Goal: Task Accomplishment & Management: Complete application form

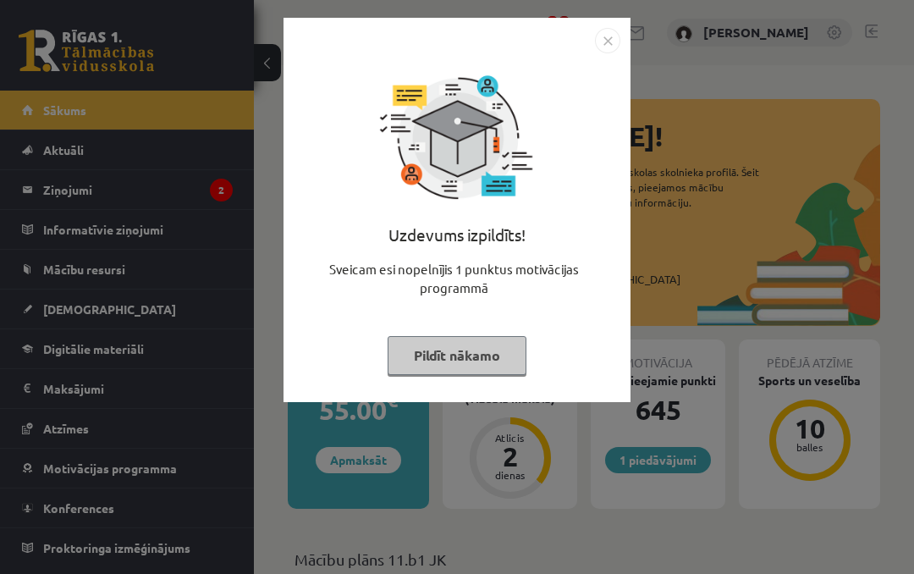
click at [493, 355] on button "Pildīt nākamo" at bounding box center [457, 355] width 139 height 39
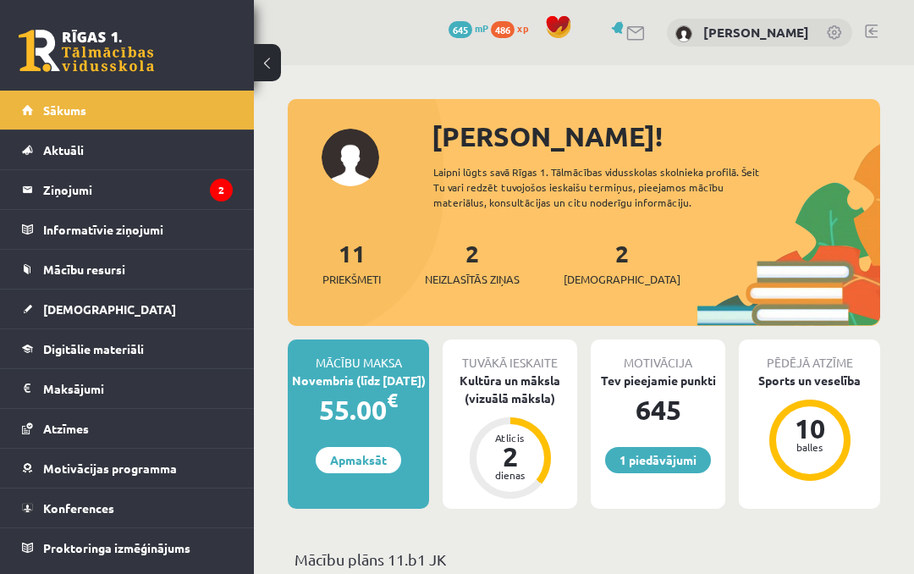
click at [504, 277] on span "Neizlasītās ziņas" at bounding box center [472, 279] width 95 height 17
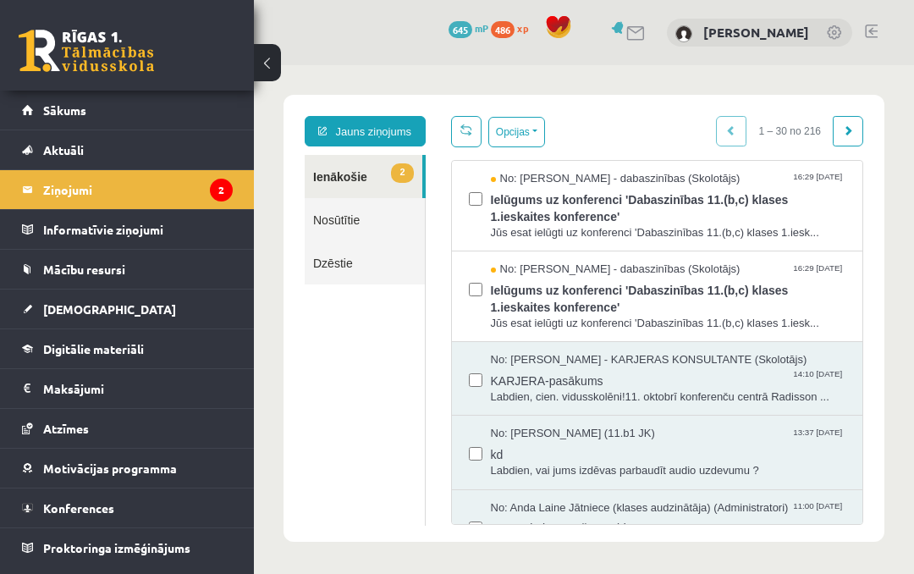
click at [471, 296] on label at bounding box center [476, 282] width 14 height 40
click at [537, 128] on button "Opcijas" at bounding box center [516, 132] width 57 height 30
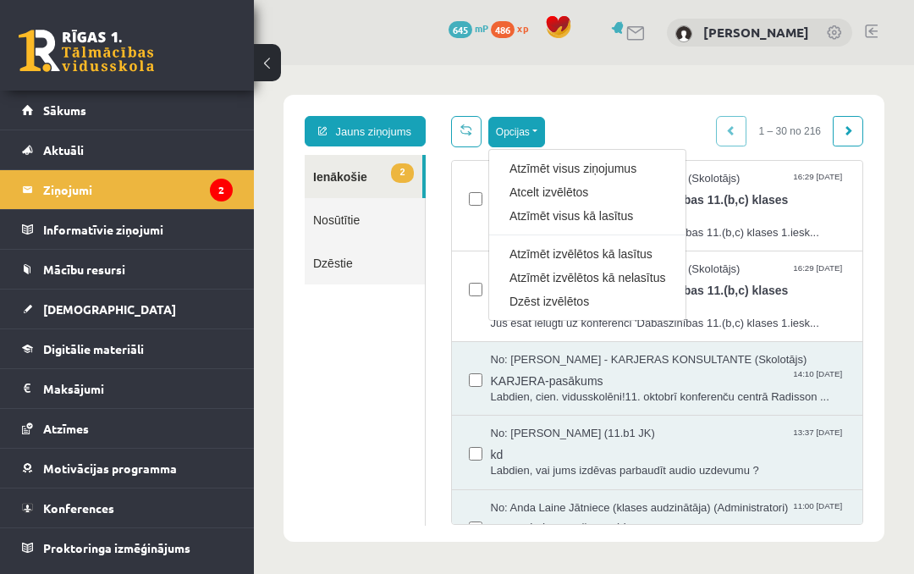
click at [618, 218] on link "Atzīmēt visus kā lasītus" at bounding box center [587, 215] width 156 height 17
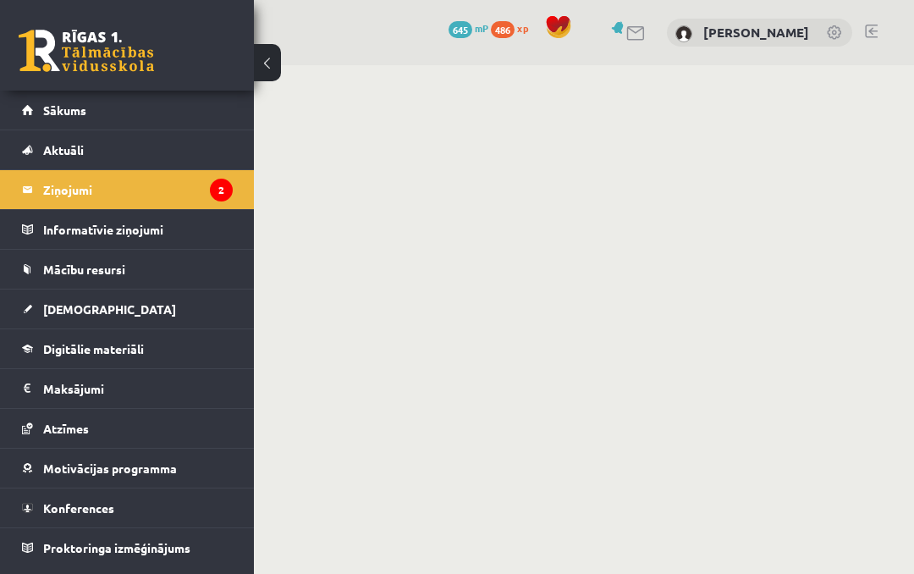
click at [51, 317] on link "[DEMOGRAPHIC_DATA]" at bounding box center [127, 308] width 211 height 39
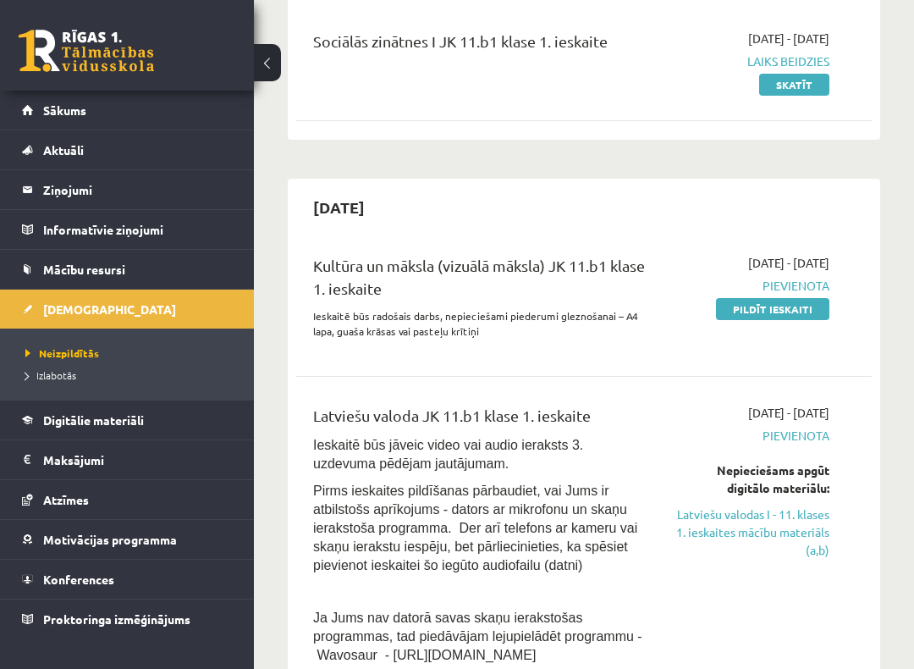
scroll to position [219, 0]
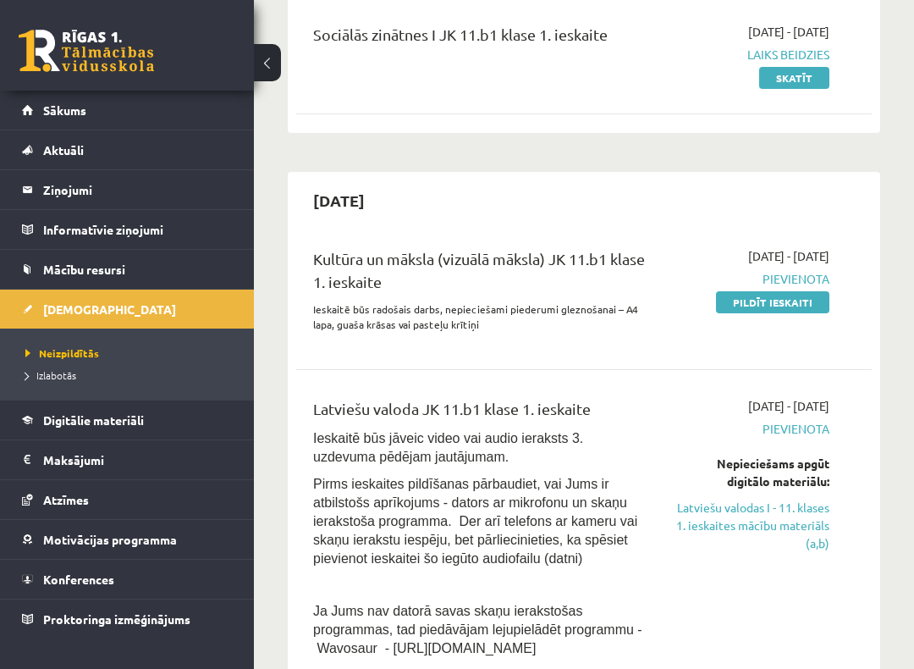
click at [712, 512] on link "Latviešu valodas I - 11. klases 1. ieskaites mācību materiāls (a,b)" at bounding box center [752, 524] width 155 height 53
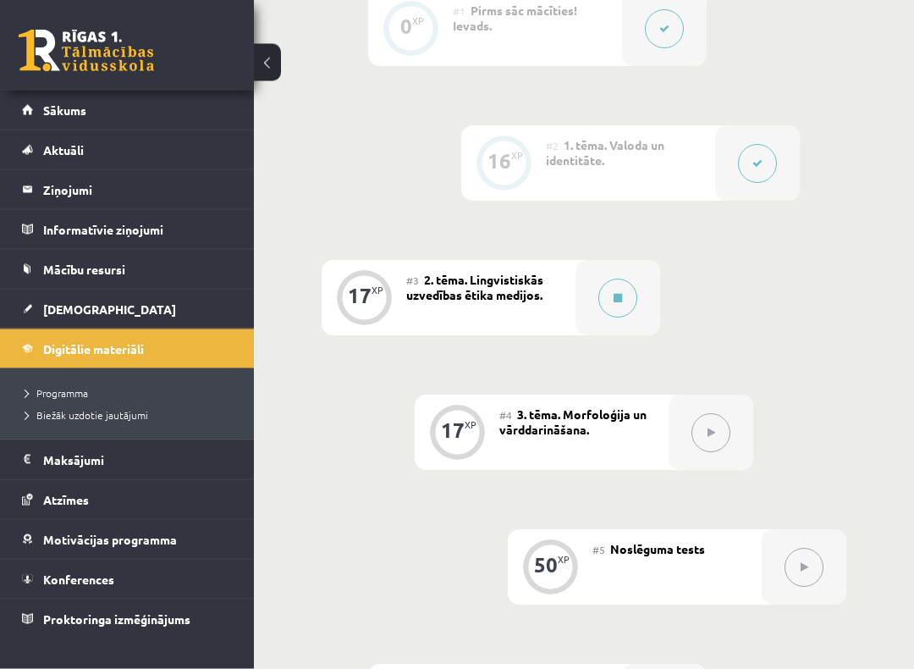
scroll to position [625, 0]
click at [623, 289] on button at bounding box center [617, 298] width 39 height 39
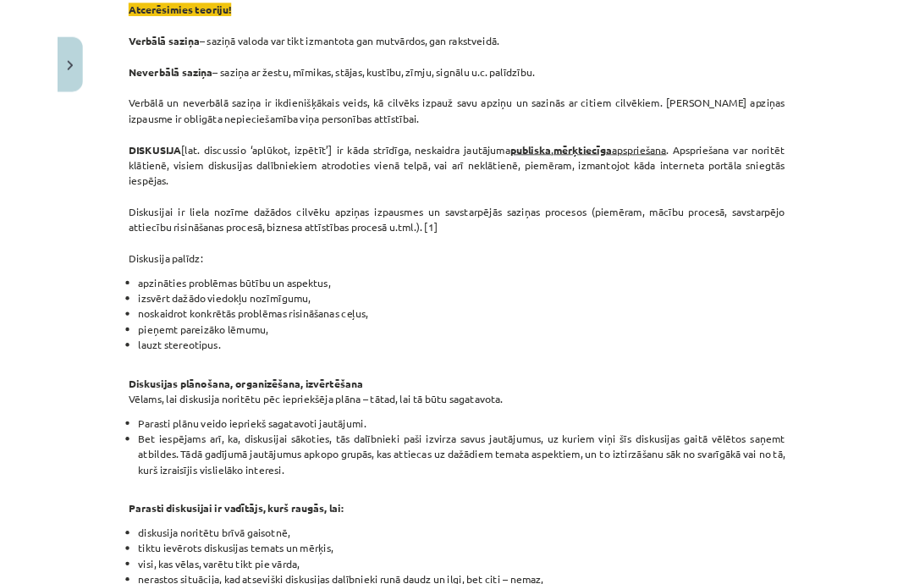
scroll to position [673, 0]
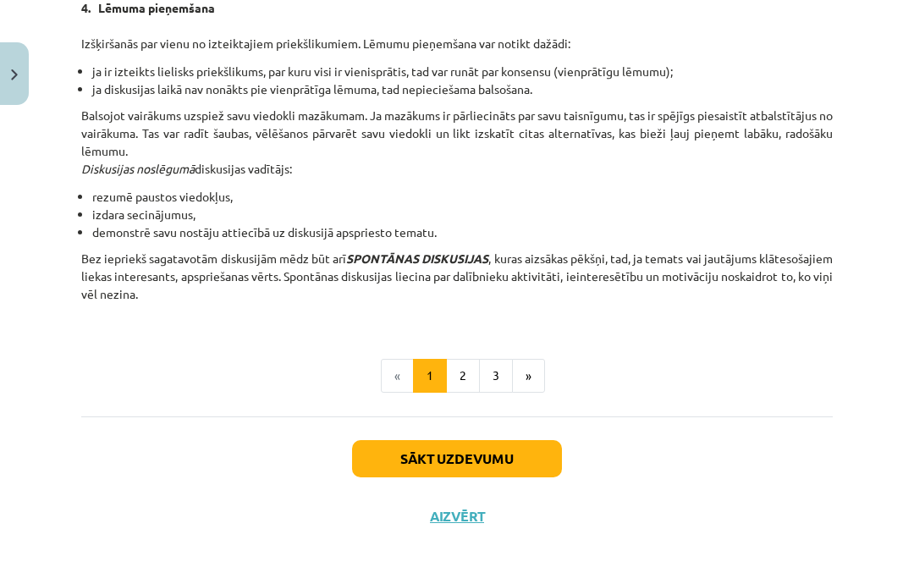
click at [525, 454] on button "Sākt uzdevumu" at bounding box center [457, 458] width 210 height 37
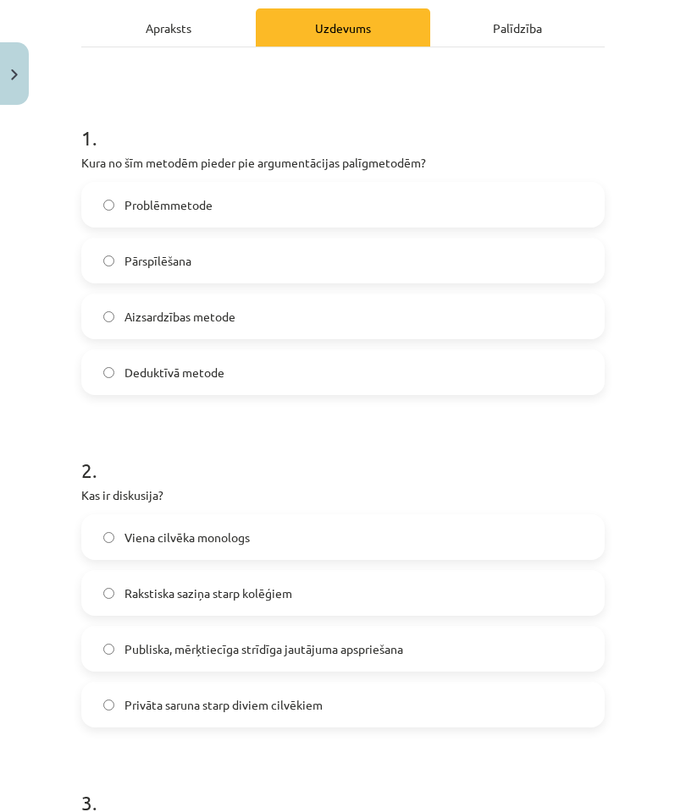
scroll to position [267, 0]
click at [502, 264] on label "Pārspīlēšana" at bounding box center [343, 261] width 520 height 42
click at [441, 573] on label "Publiska, mērķtiecīga strīdīga jautājuma apspriešana" at bounding box center [343, 649] width 520 height 42
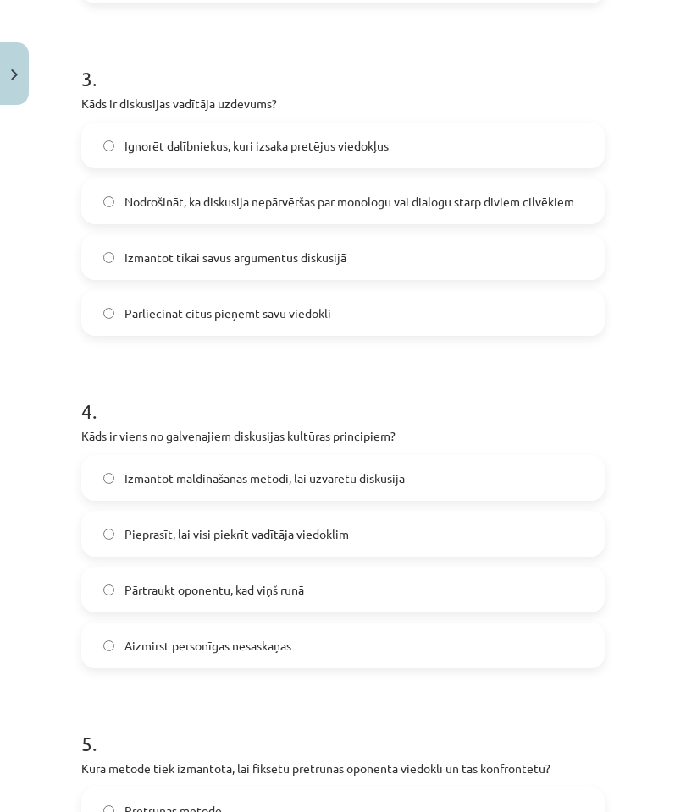
scroll to position [992, 0]
click at [483, 213] on label "Nodrošināt, ka diskusija nepārvēršas par monologu vai dialogu starp diviem cilv…" at bounding box center [343, 201] width 520 height 42
click at [24, 573] on div "Mācību tēma: Latviešu valodas i - 11. klases 1. ieskaites mācību materiāls (a,b…" at bounding box center [343, 406] width 686 height 812
click at [3, 573] on div "Mācību tēma: Latviešu valodas i - 11. klases 1. ieskaites mācību materiāls (a,b…" at bounding box center [343, 406] width 686 height 812
click at [130, 573] on span "Aizmirst personīgas nesaskaņas" at bounding box center [207, 646] width 167 height 18
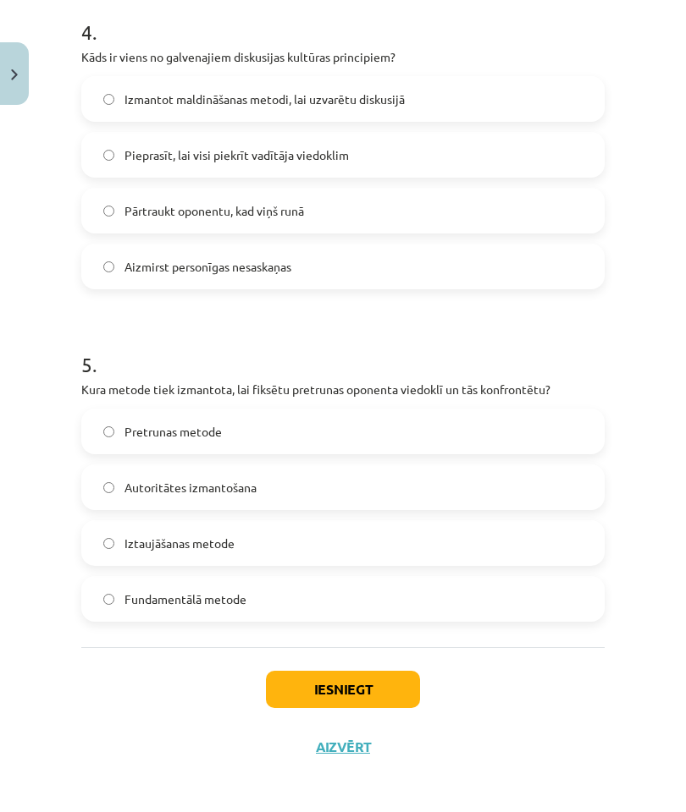
scroll to position [1371, 0]
click at [495, 435] on label "Pretrunas metode" at bounding box center [343, 431] width 520 height 42
click at [361, 573] on button "Iesniegt" at bounding box center [343, 689] width 154 height 37
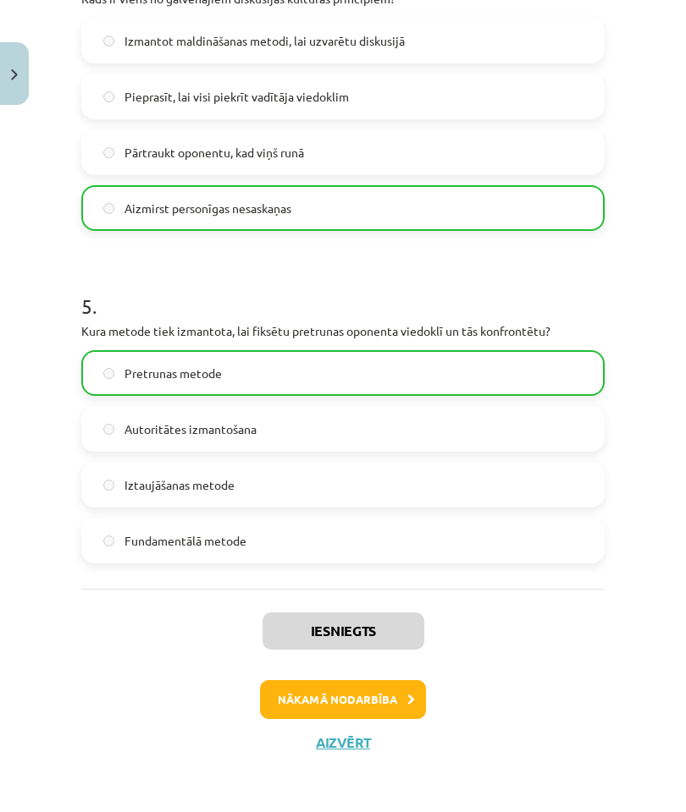
click at [394, 573] on button "Nākamā nodarbība" at bounding box center [343, 699] width 166 height 39
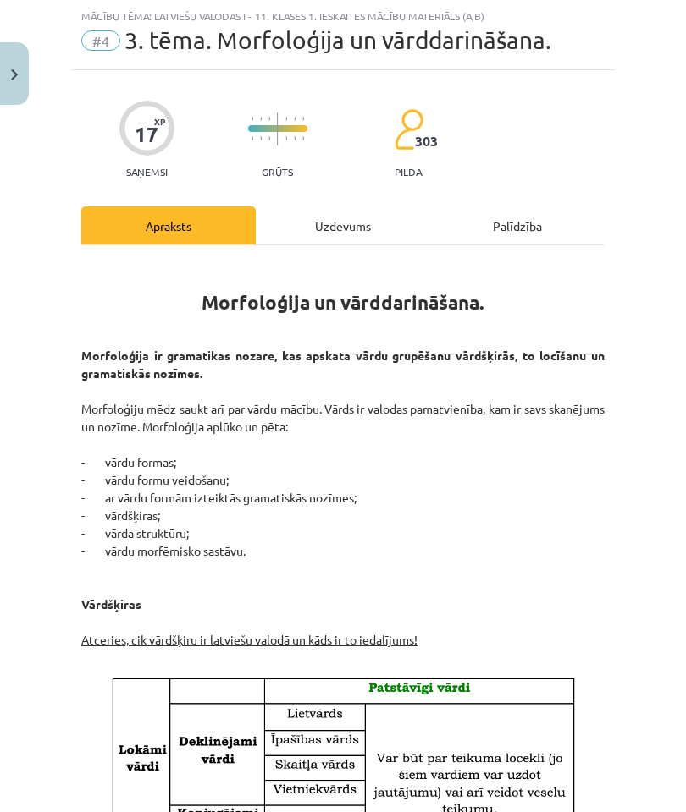
scroll to position [599, 0]
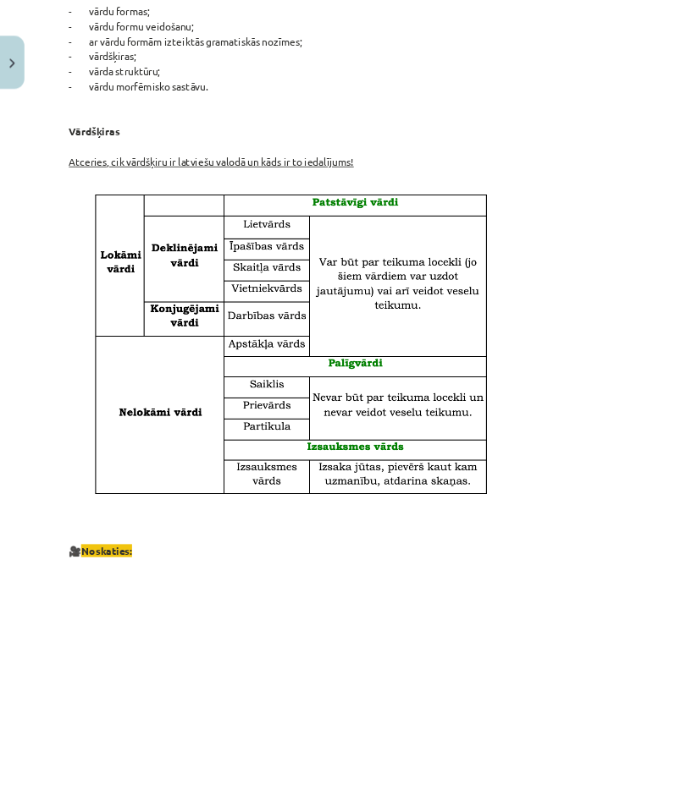
click at [577, 465] on img at bounding box center [343, 407] width 468 height 358
click at [577, 458] on img at bounding box center [343, 407] width 468 height 358
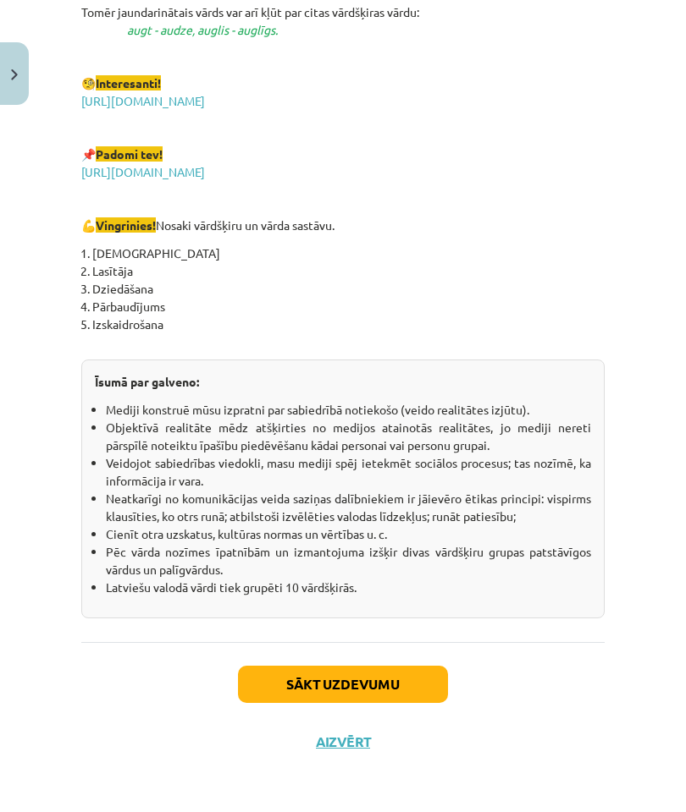
scroll to position [2908, 0]
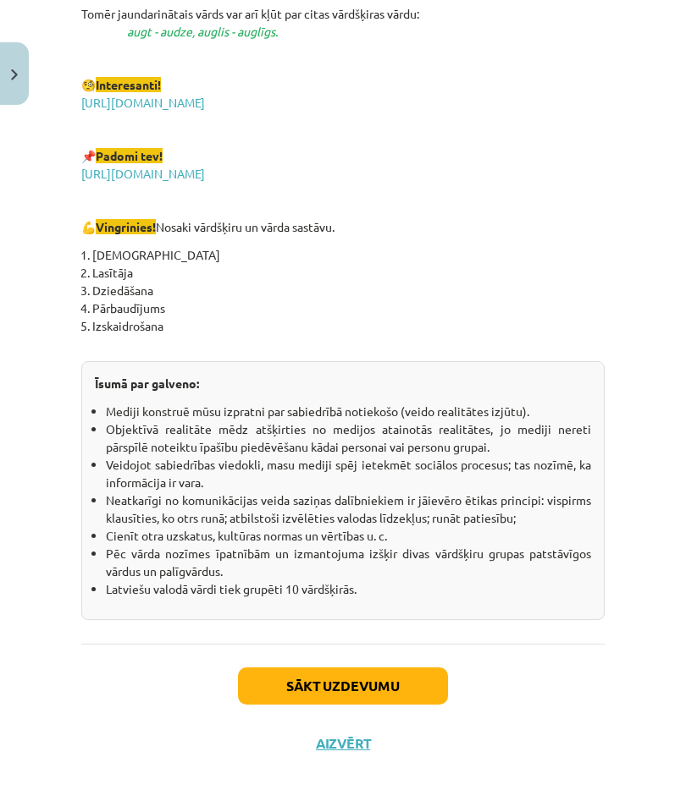
click at [384, 573] on div "Sākt uzdevumu Aizvērt" at bounding box center [342, 703] width 523 height 118
click at [407, 573] on button "Sākt uzdevumu" at bounding box center [343, 686] width 210 height 37
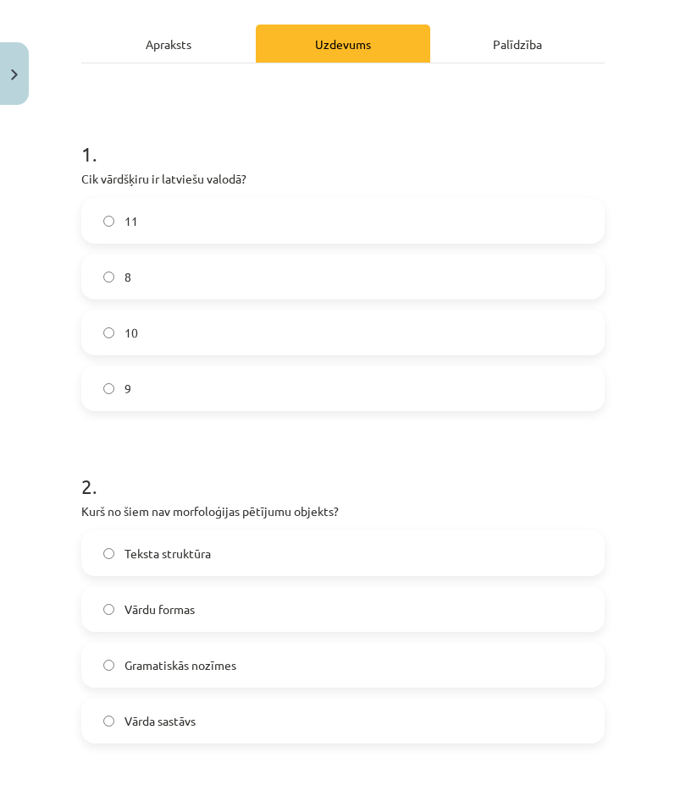
scroll to position [226, 0]
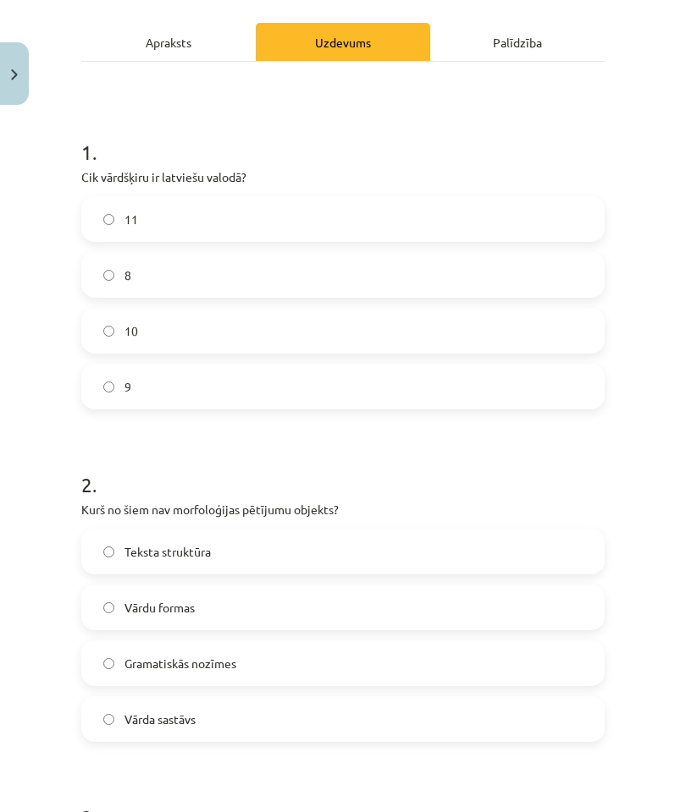
click at [486, 384] on label "9" at bounding box center [343, 387] width 520 height 42
click at [531, 543] on label "Teksta struktūra" at bounding box center [343, 552] width 520 height 42
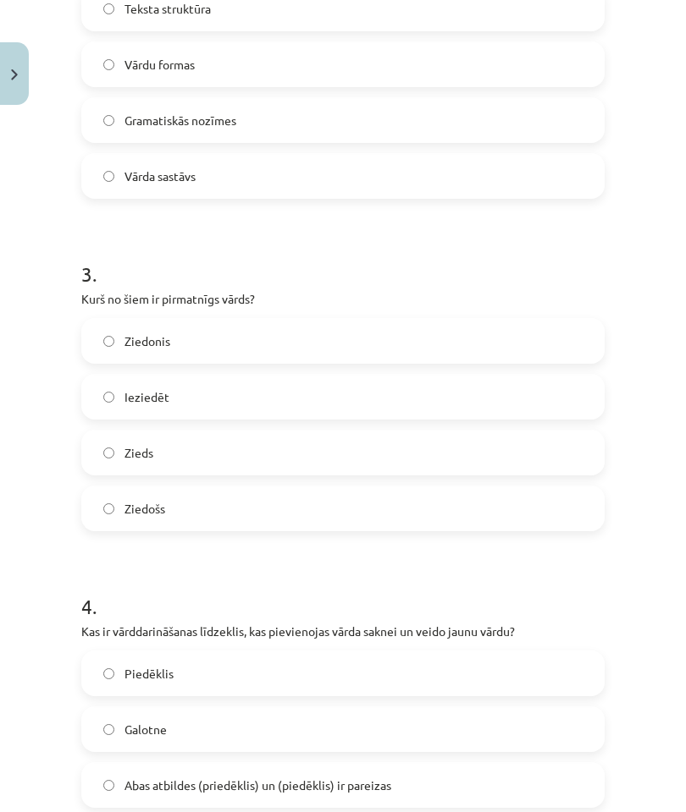
scroll to position [769, 0]
click at [547, 449] on label "Zieds" at bounding box center [343, 453] width 520 height 42
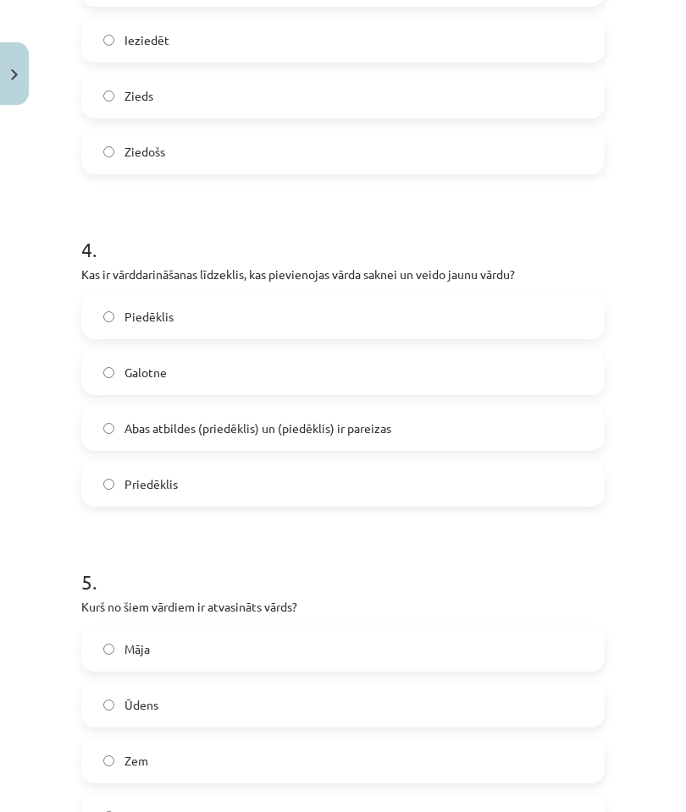
scroll to position [1126, 0]
click at [570, 429] on label "Abas atbildes (priedēklis) un (piedēklis) ir pareizas" at bounding box center [343, 429] width 520 height 42
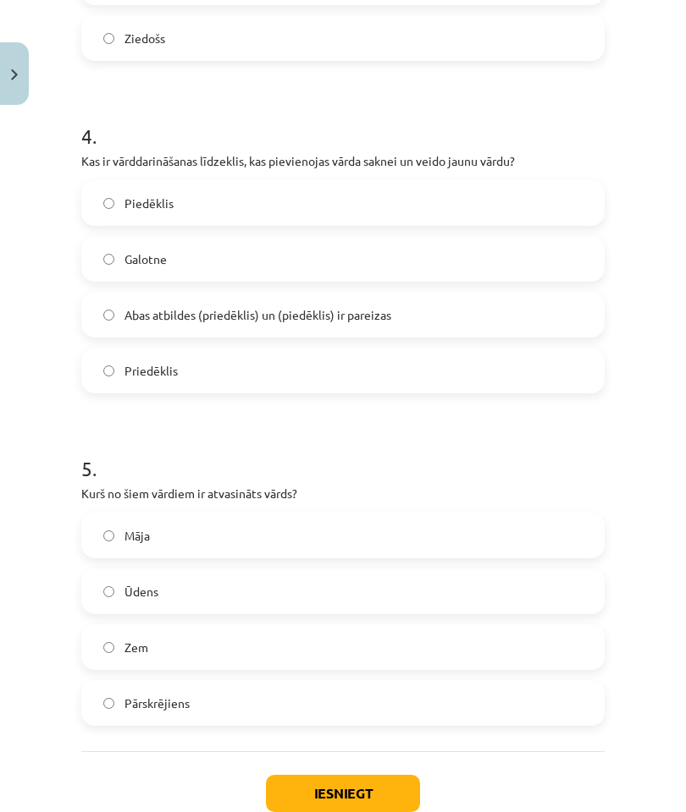
scroll to position [1247, 0]
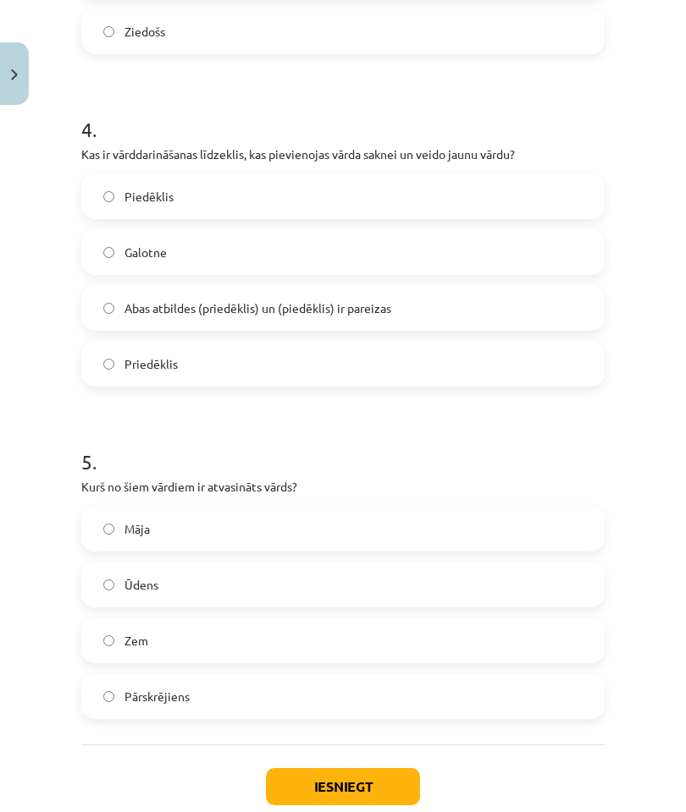
click at [421, 573] on label "Pārskrējiens" at bounding box center [343, 696] width 520 height 42
click at [377, 573] on button "Iesniegt" at bounding box center [343, 786] width 154 height 37
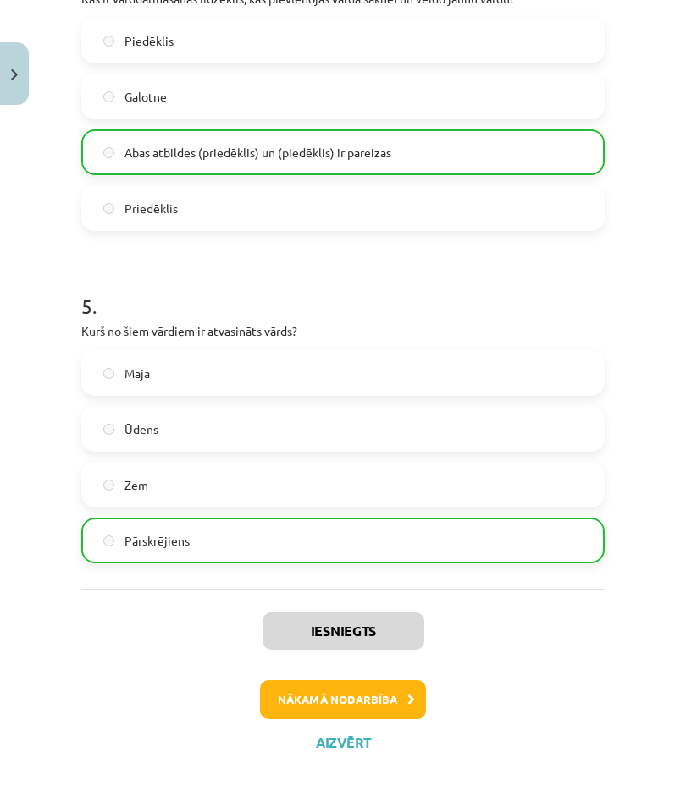
scroll to position [1402, 0]
click at [397, 573] on button "Nākamā nodarbība" at bounding box center [343, 700] width 166 height 39
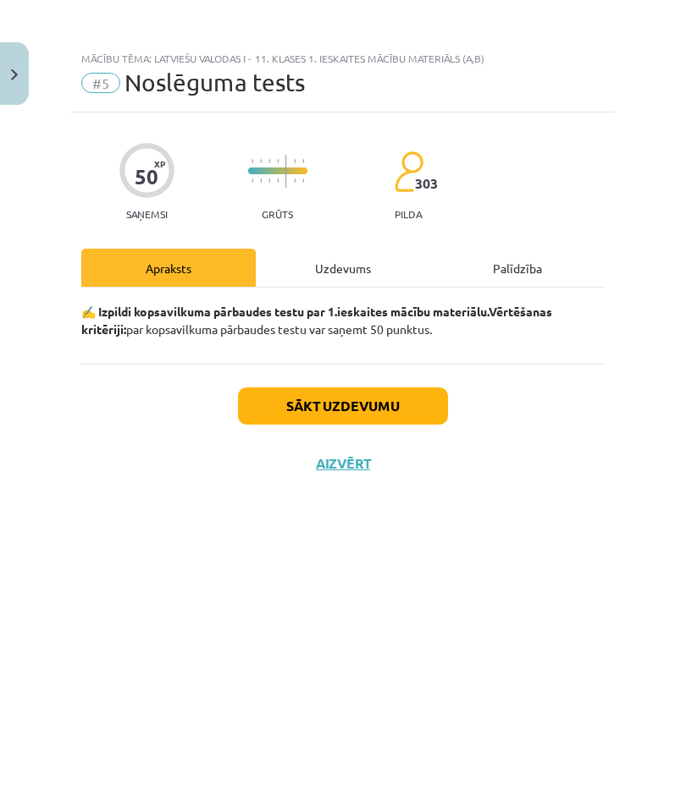
scroll to position [0, 0]
click at [412, 405] on button "Sākt uzdevumu" at bounding box center [343, 406] width 210 height 37
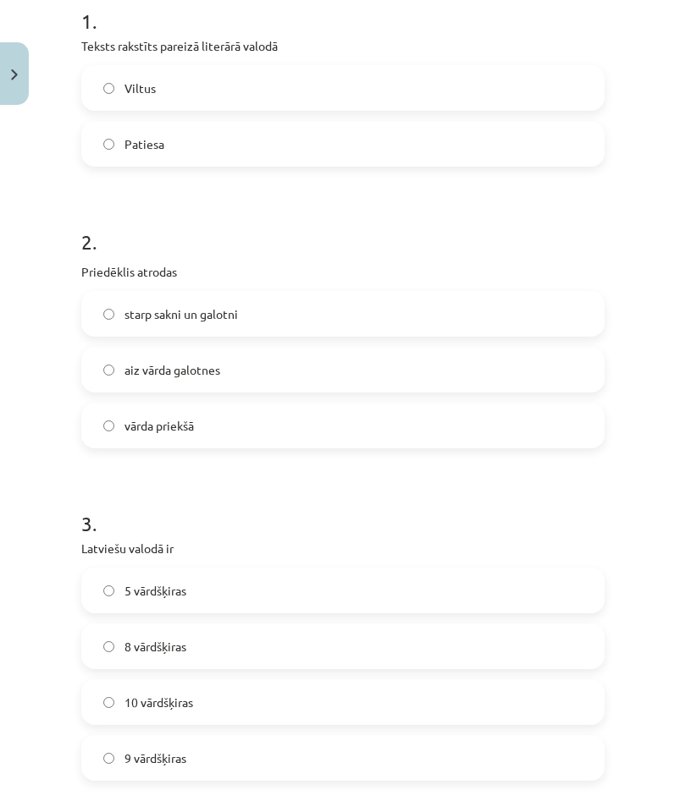
scroll to position [357, 0]
click at [268, 573] on label "10 vārdšķiras" at bounding box center [343, 702] width 520 height 42
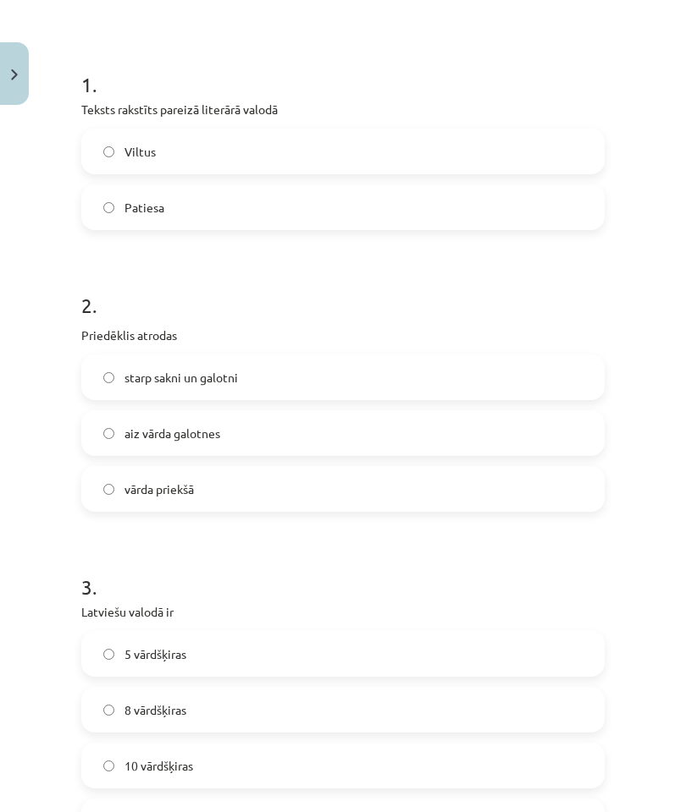
scroll to position [294, 0]
click at [583, 201] on label "Patiesa" at bounding box center [343, 207] width 520 height 42
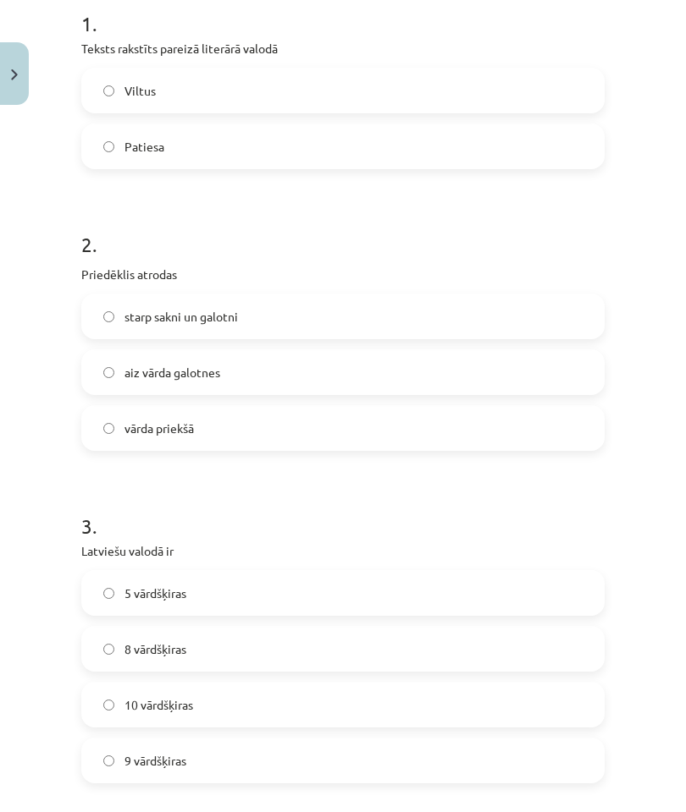
scroll to position [355, 0]
click at [577, 438] on label "vārda priekšā" at bounding box center [343, 427] width 520 height 42
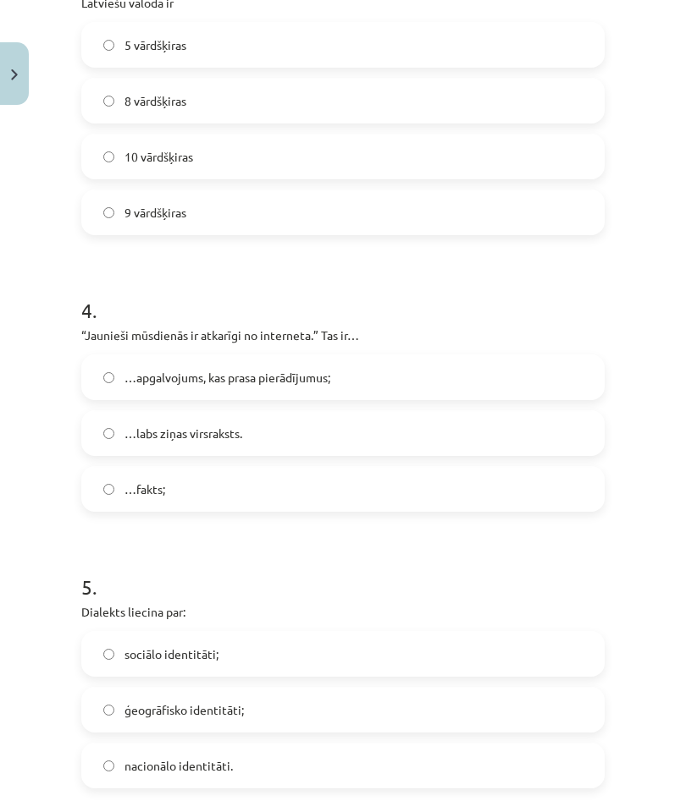
scroll to position [903, 0]
click at [587, 442] on label "…labs ziņas virsraksts." at bounding box center [343, 433] width 520 height 42
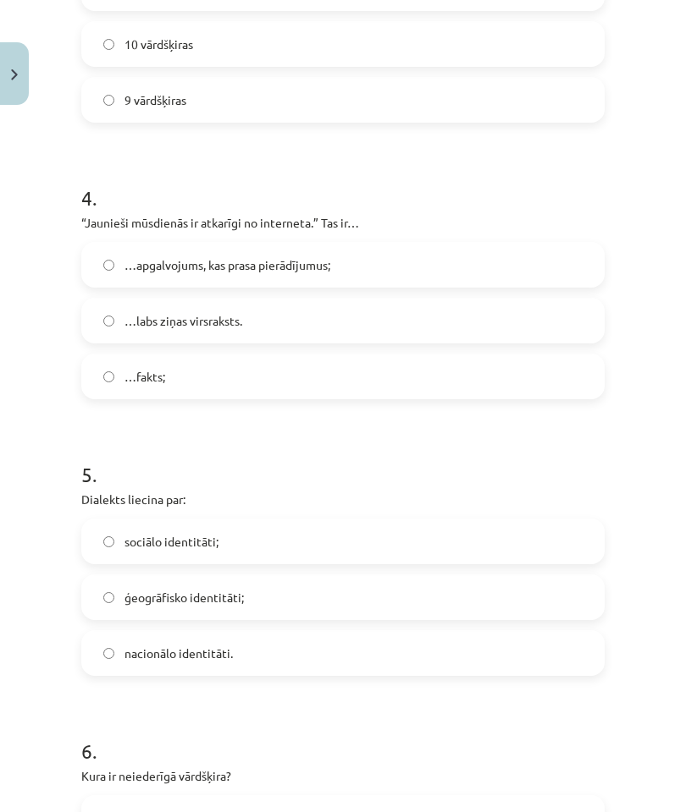
scroll to position [1016, 0]
click at [537, 573] on label "ģeogrāfisko identitāti;" at bounding box center [343, 597] width 520 height 42
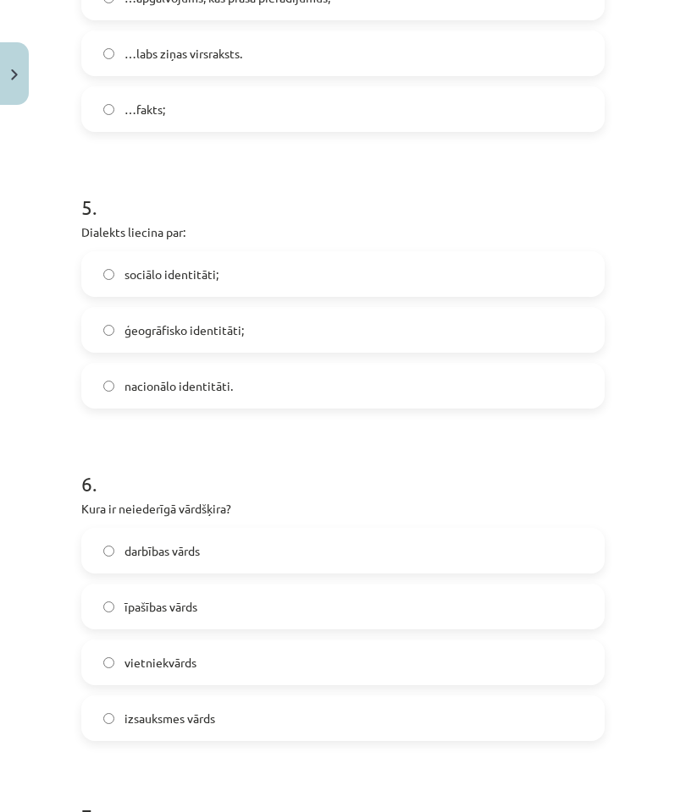
scroll to position [1283, 0]
click at [476, 573] on label "izsauksmes vārds" at bounding box center [343, 718] width 520 height 42
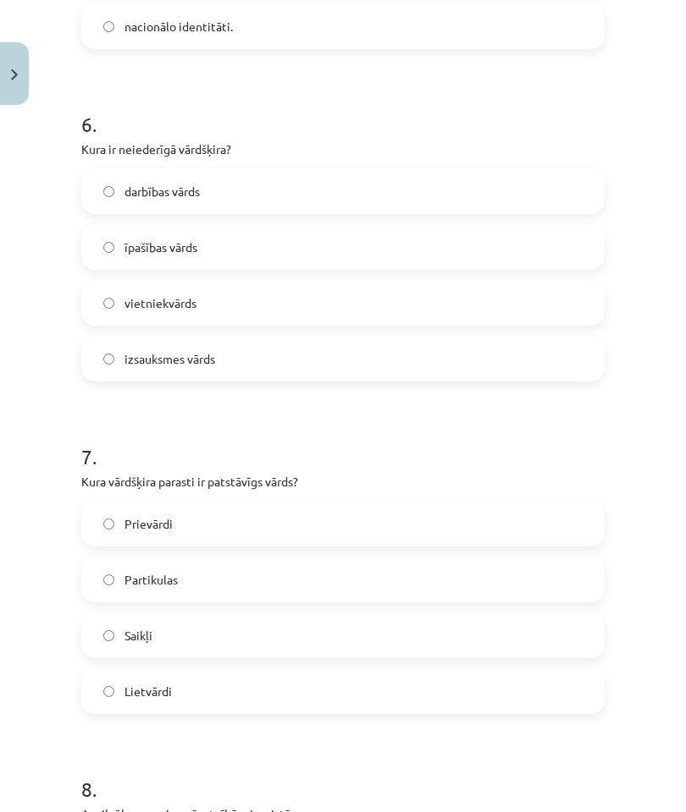
scroll to position [1643, 0]
click at [504, 573] on label "Lietvārdi" at bounding box center [343, 691] width 520 height 42
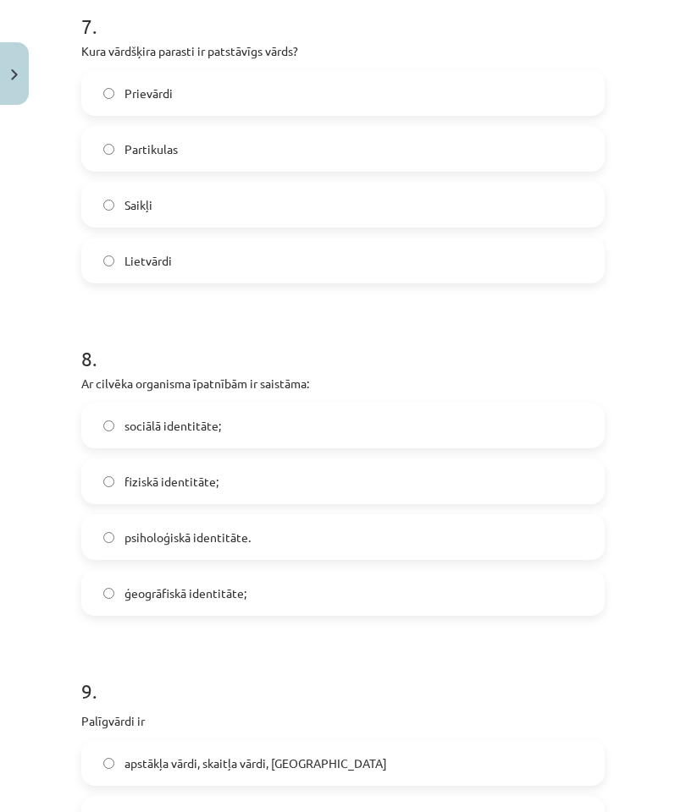
scroll to position [2074, 0]
click at [515, 573] on label "ģeogrāfiskā identitāte;" at bounding box center [343, 593] width 520 height 42
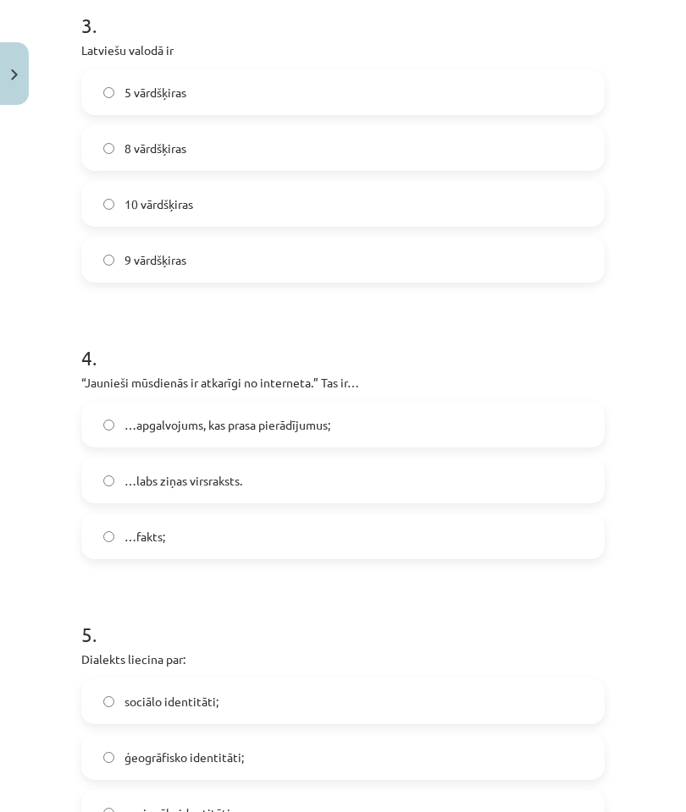
scroll to position [856, 0]
click at [549, 416] on label "…apgalvojums, kas prasa pierādījumus;" at bounding box center [343, 425] width 520 height 42
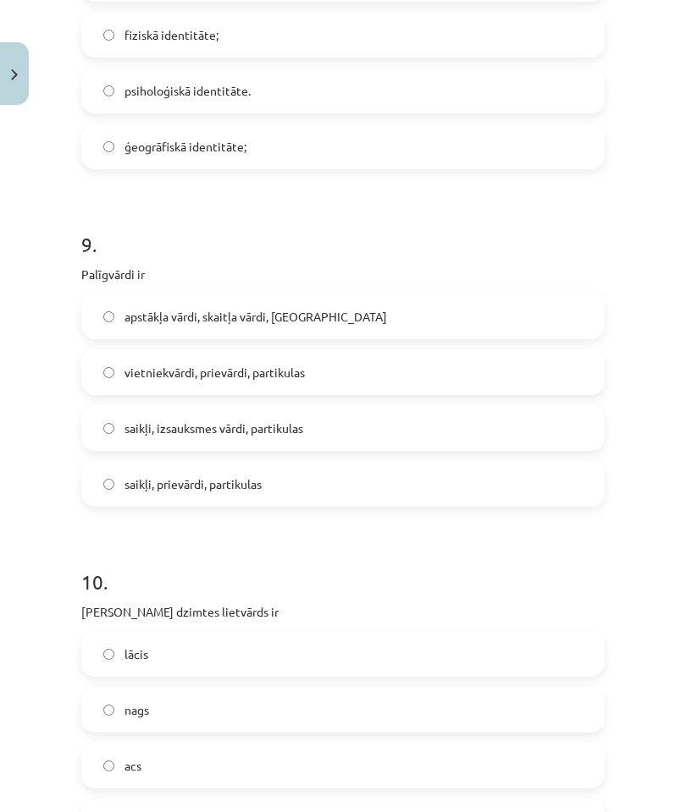
scroll to position [2520, 0]
click at [553, 299] on label "apstākļa vārdi, skaitļa vārdi, saikļi" at bounding box center [343, 316] width 520 height 42
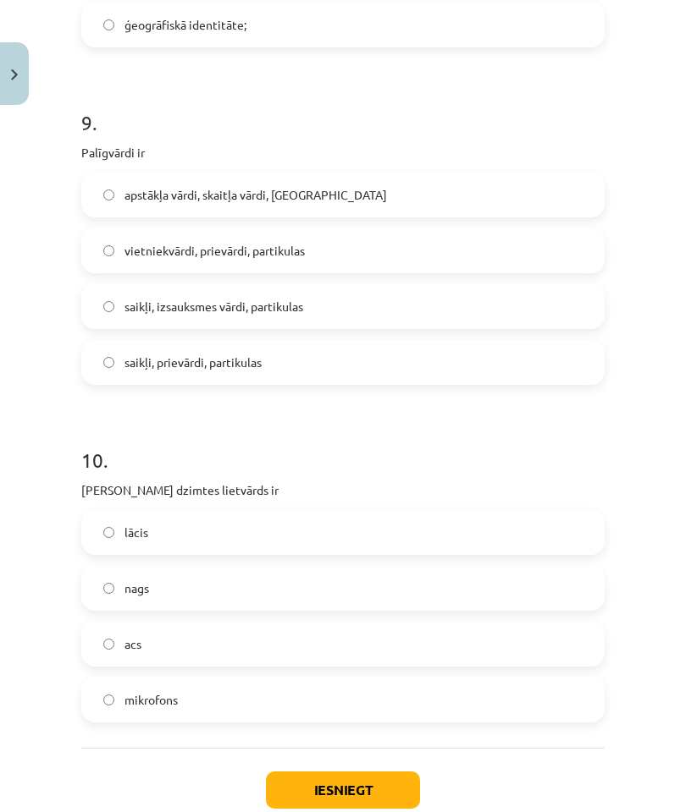
scroll to position [2642, 0]
click at [587, 525] on label "lācis" at bounding box center [343, 532] width 520 height 42
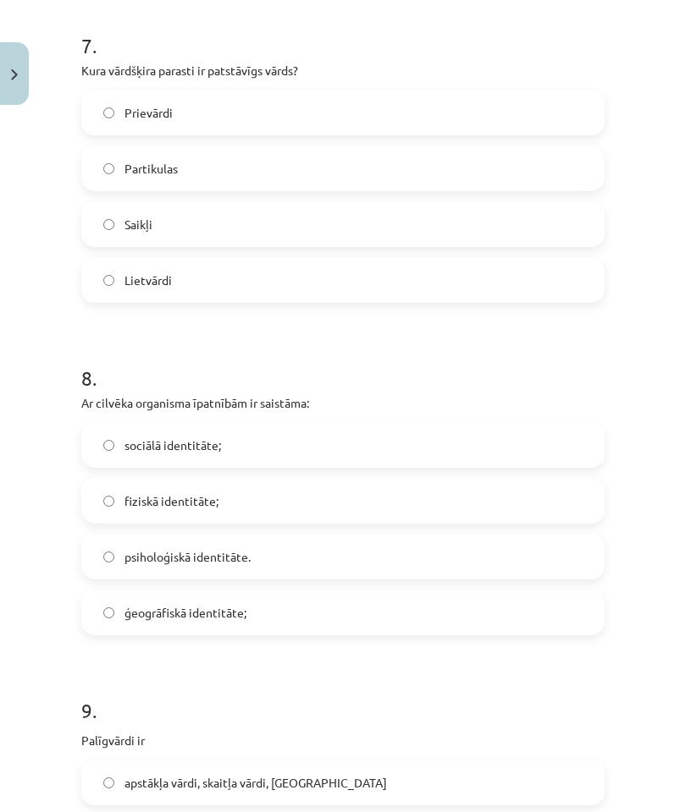
scroll to position [2054, 0]
click at [403, 502] on label "fiziskā identitāte;" at bounding box center [343, 501] width 520 height 42
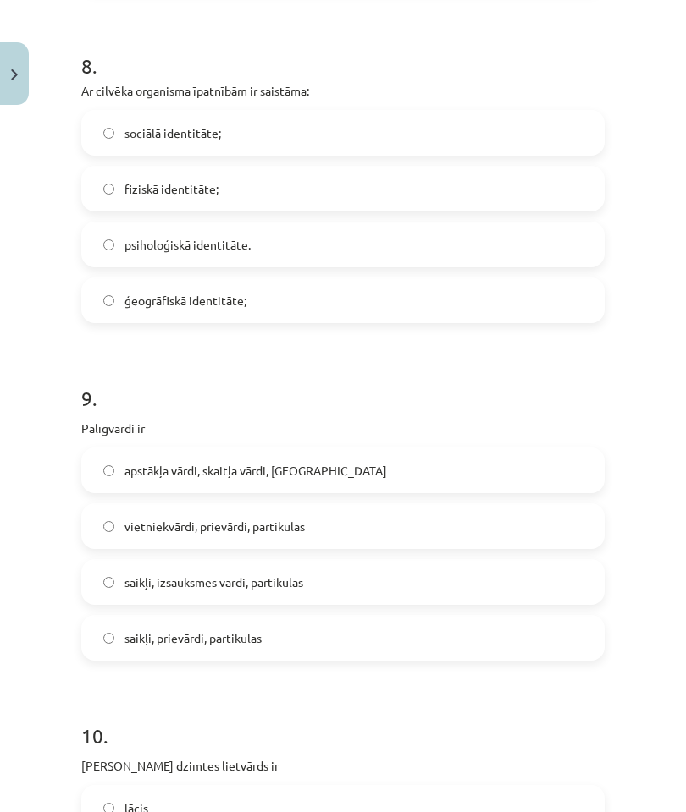
scroll to position [2371, 0]
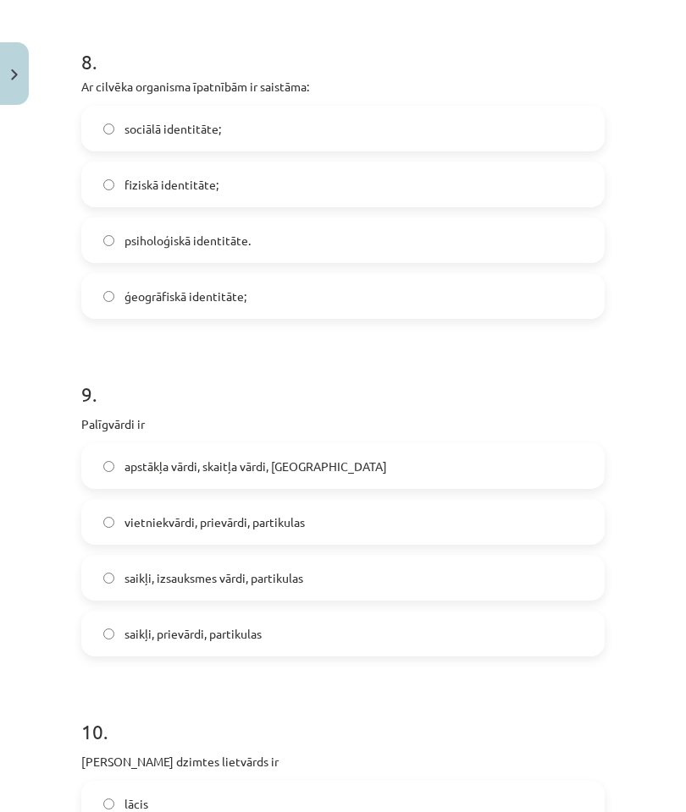
click at [403, 573] on label "saikļi, prievārdi, partikulas" at bounding box center [343, 634] width 520 height 42
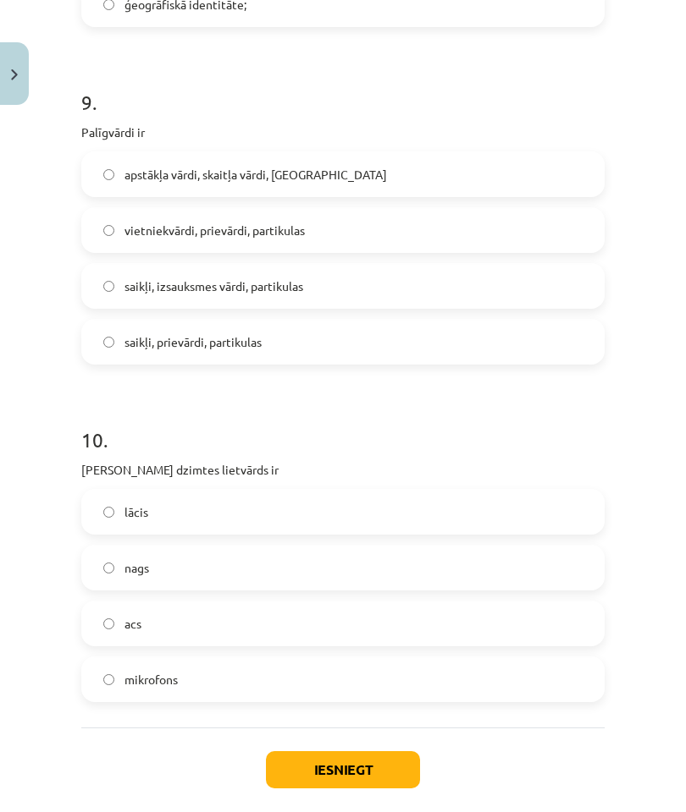
scroll to position [2663, 0]
click at [390, 573] on label "acs" at bounding box center [343, 624] width 520 height 42
click at [386, 573] on button "Iesniegt" at bounding box center [343, 770] width 154 height 37
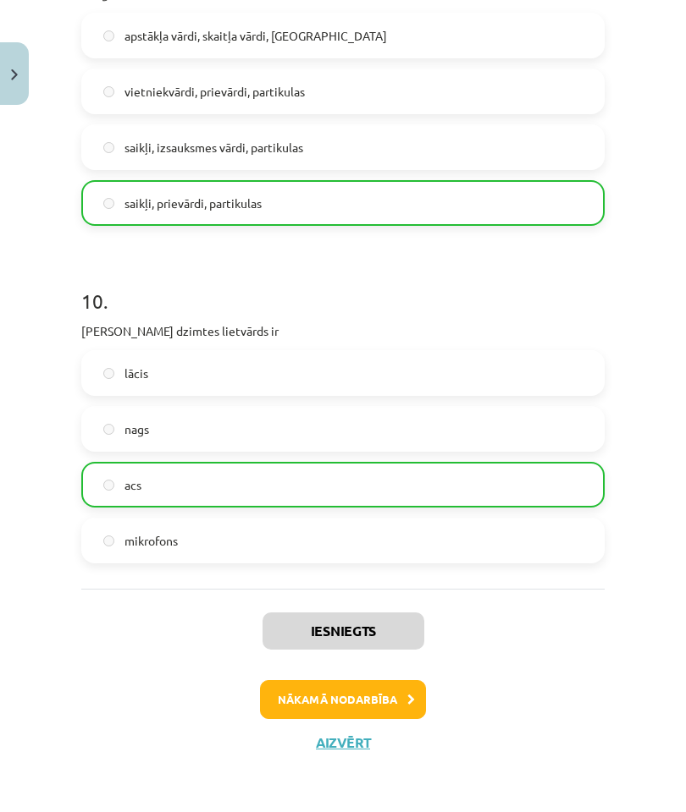
scroll to position [2801, 0]
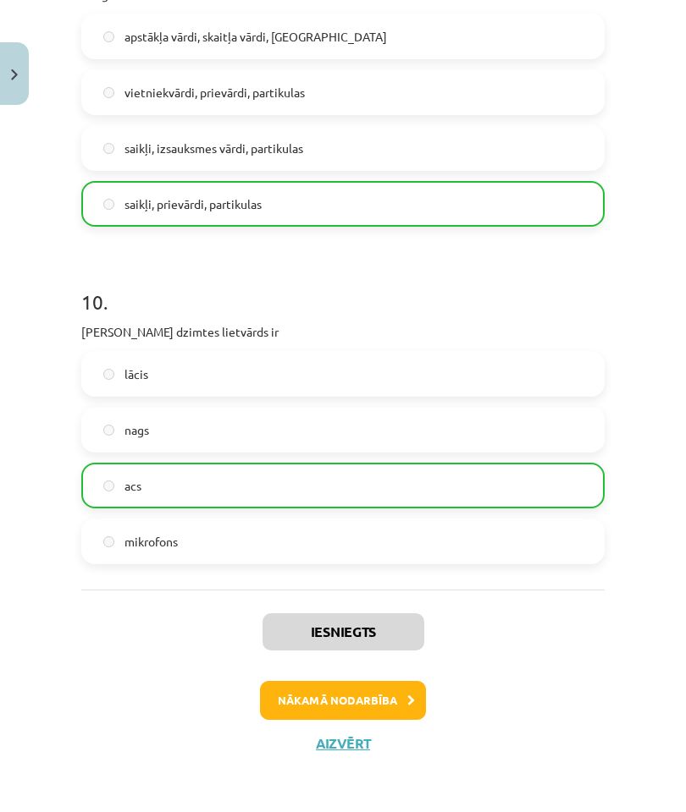
click at [387, 573] on button "Nākamā nodarbība" at bounding box center [343, 700] width 166 height 39
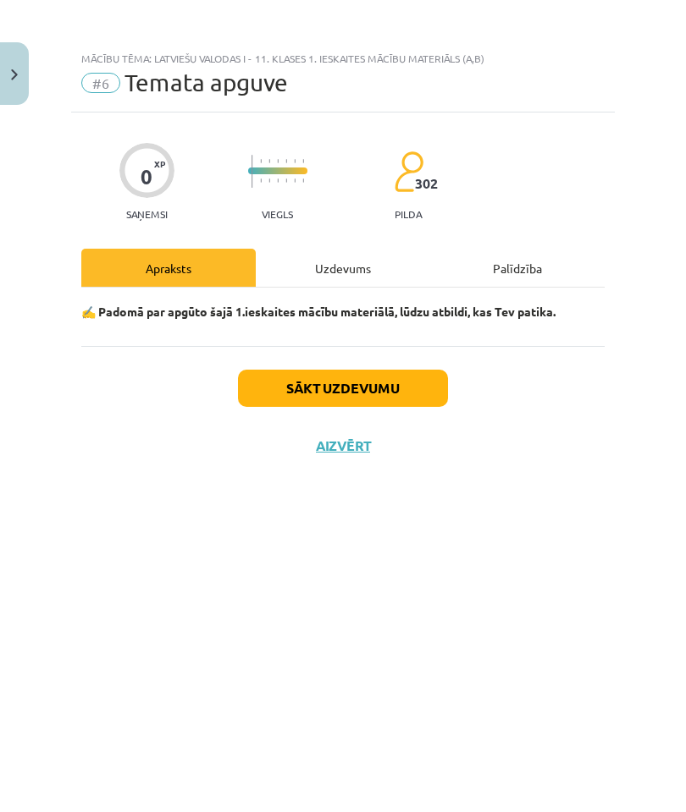
scroll to position [0, 0]
click at [404, 388] on button "Sākt uzdevumu" at bounding box center [343, 388] width 210 height 37
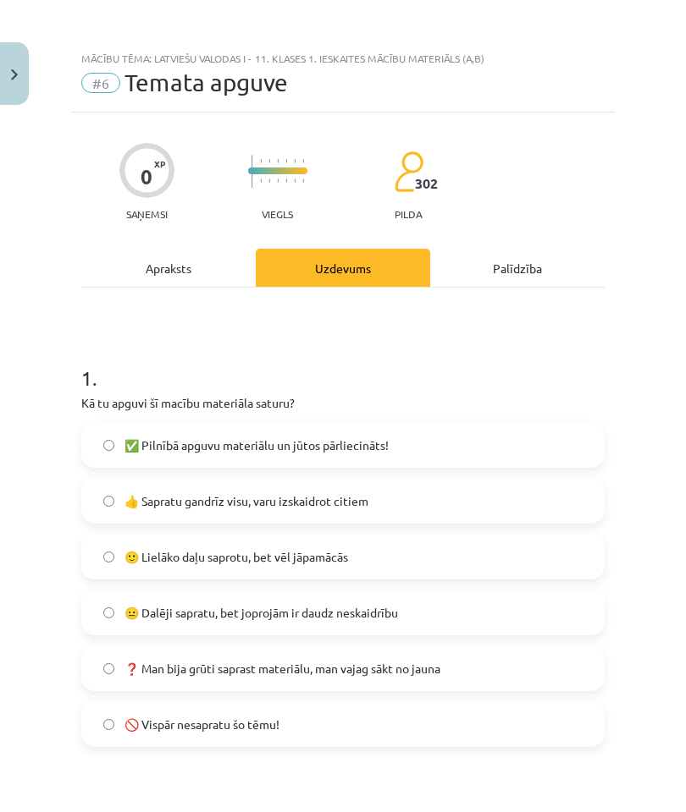
click at [509, 494] on label "👍 Sapratu gandrīz visu, varu izskaidrot citiem" at bounding box center [343, 501] width 520 height 42
click at [529, 431] on label "✅ Pilnībā apguvu materiālu un jūtos pārliecināts!" at bounding box center [343, 445] width 520 height 42
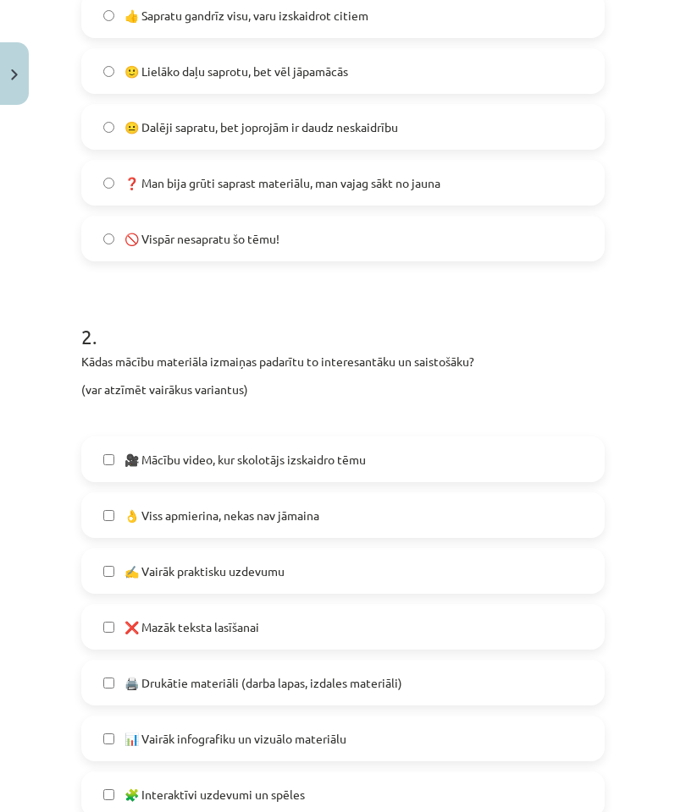
scroll to position [486, 0]
click at [547, 454] on label "🎥 Mācību video, kur skolotājs izskaidro tēmu" at bounding box center [343, 459] width 520 height 42
click at [516, 523] on label "👌 Viss apmierina, nekas nav jāmaina" at bounding box center [343, 515] width 520 height 42
click at [538, 447] on label "🎥 Mācību video, kur skolotājs izskaidro tēmu" at bounding box center [343, 459] width 520 height 42
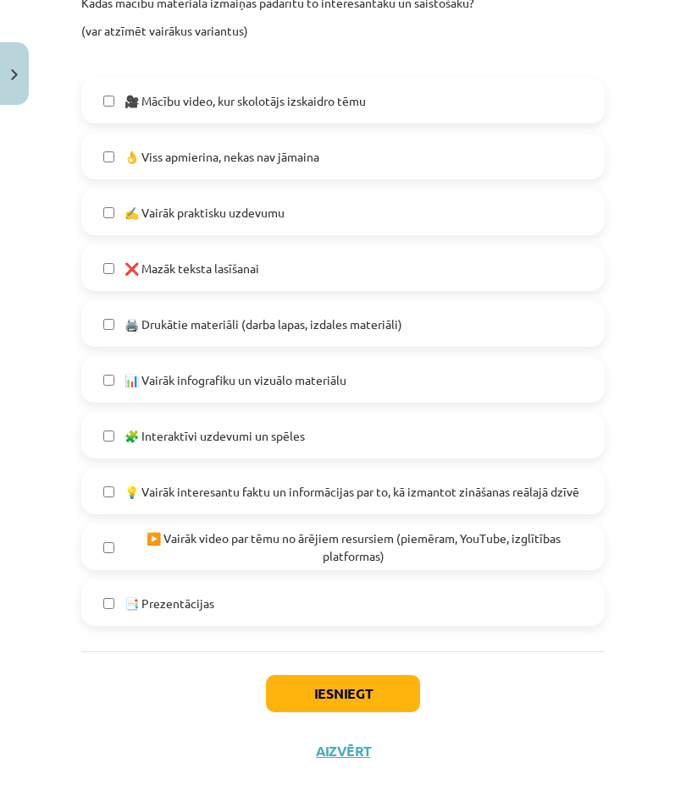
scroll to position [845, 0]
click at [489, 573] on label "📑 Prezentācijas" at bounding box center [343, 603] width 520 height 42
click at [501, 568] on label "▶️ Vairāk video par tēmu no ārējiem resursiem (piemēram, YouTube, izglītības pl…" at bounding box center [343, 547] width 520 height 42
click at [562, 107] on label "🎥 Mācību video, kur skolotājs izskaidro tēmu" at bounding box center [343, 101] width 520 height 42
click at [384, 573] on button "Iesniegt" at bounding box center [343, 693] width 154 height 37
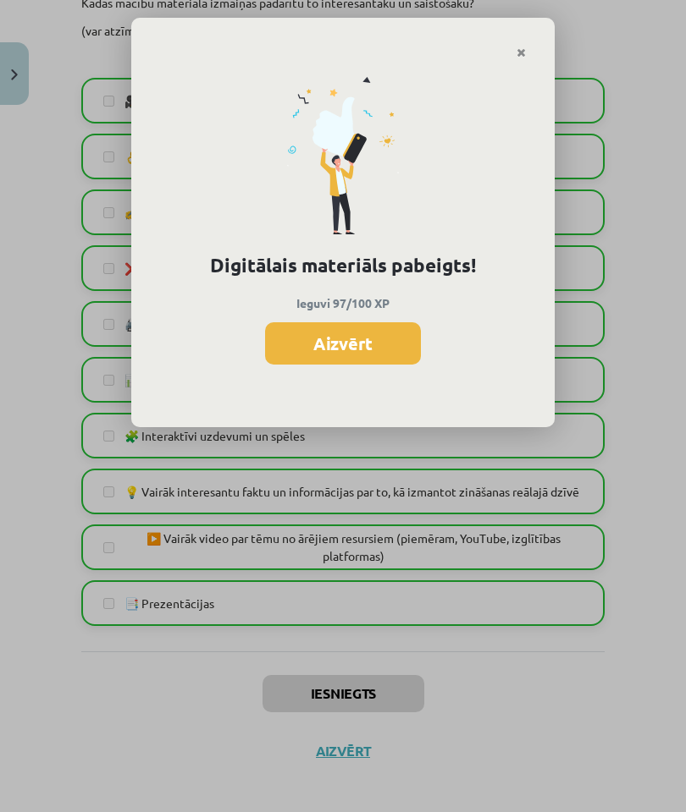
click at [394, 361] on button "Aizvērt" at bounding box center [343, 343] width 156 height 42
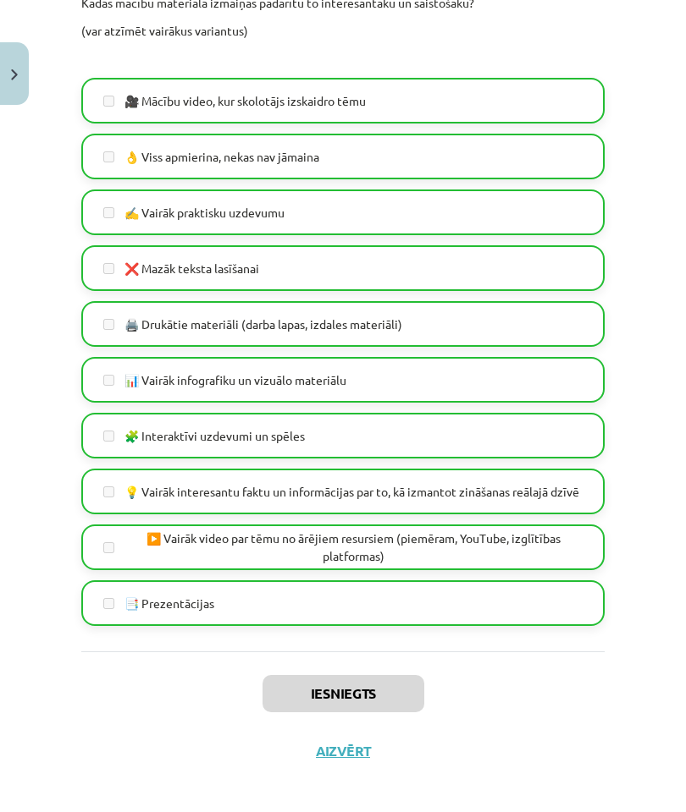
click at [345, 573] on button "Aizvērt" at bounding box center [343, 751] width 64 height 17
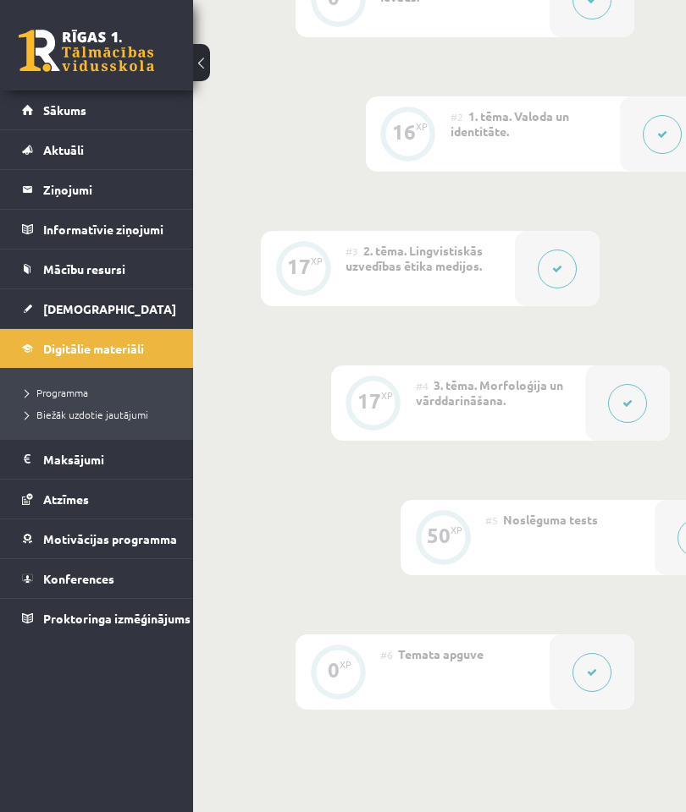
click at [113, 116] on link "Sākums" at bounding box center [97, 110] width 150 height 39
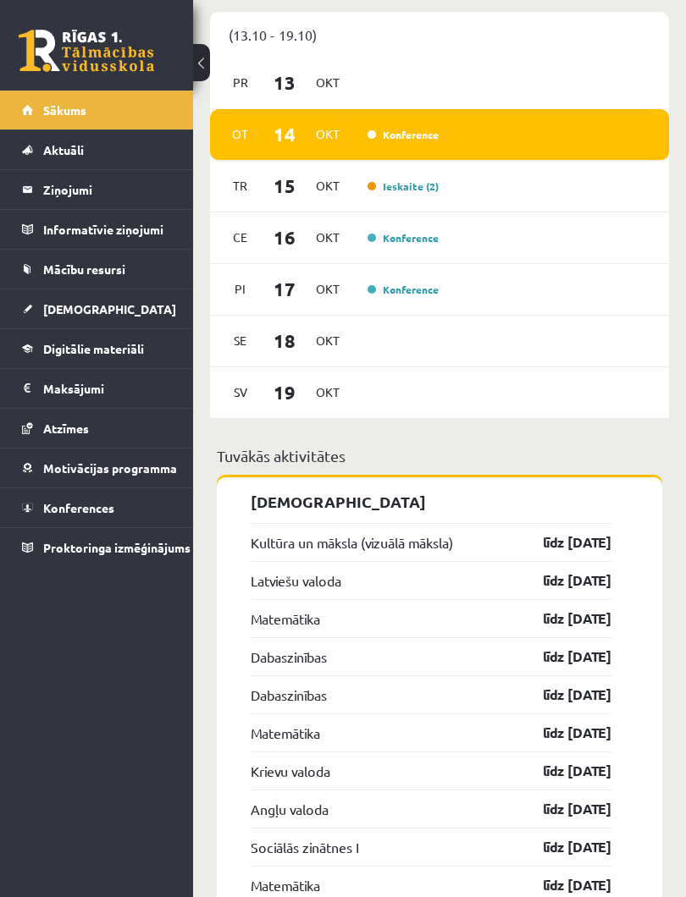
scroll to position [1427, 0]
click at [419, 194] on link "Ieskaite (2)" at bounding box center [402, 187] width 71 height 14
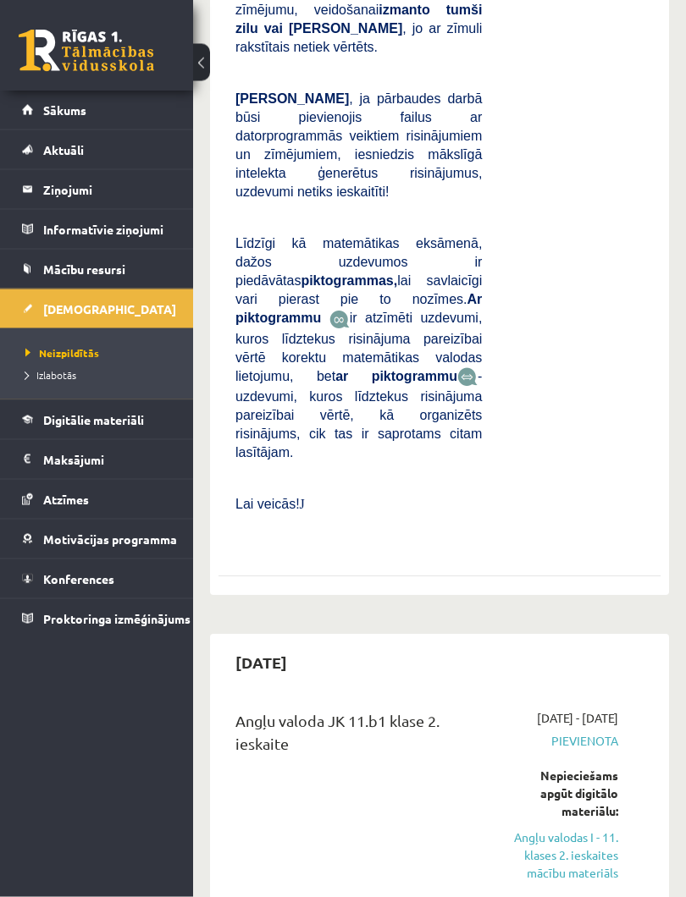
scroll to position [2772, 0]
